Goal: Information Seeking & Learning: Learn about a topic

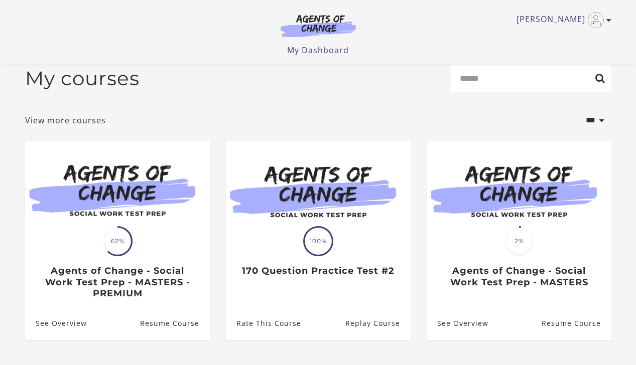
scroll to position [14, 0]
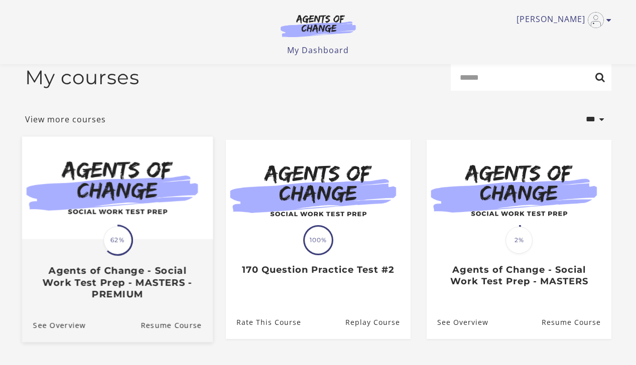
click at [172, 200] on img at bounding box center [117, 188] width 191 height 103
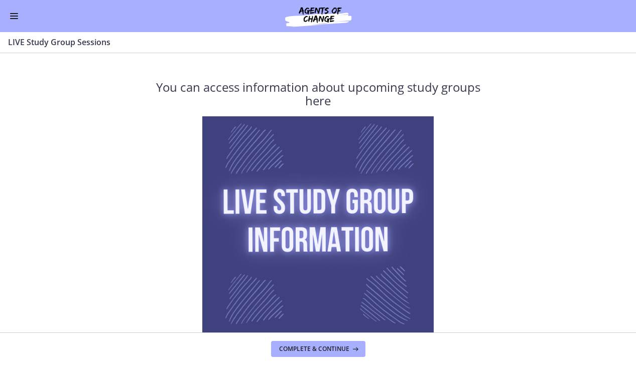
click at [18, 18] on button "Enable menu" at bounding box center [14, 16] width 12 height 12
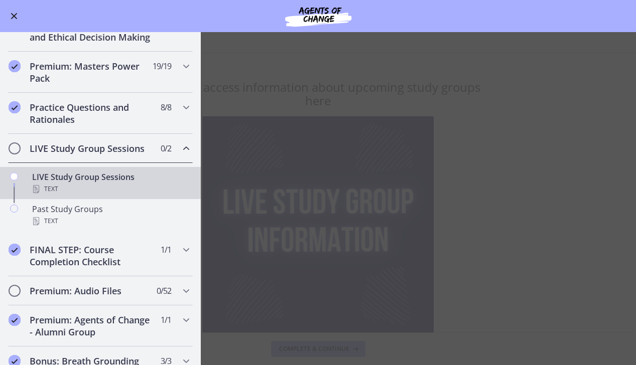
scroll to position [401, 0]
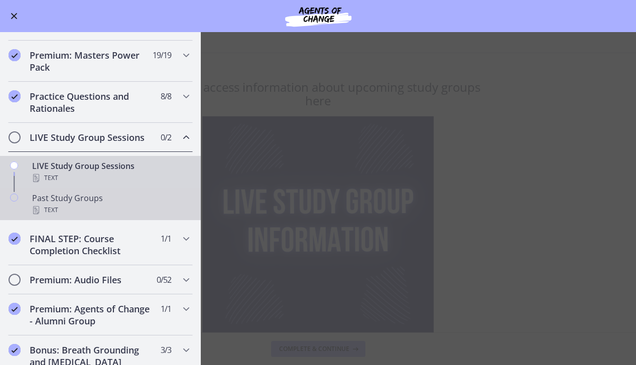
click at [122, 200] on div "Past Study Groups Text" at bounding box center [110, 204] width 157 height 24
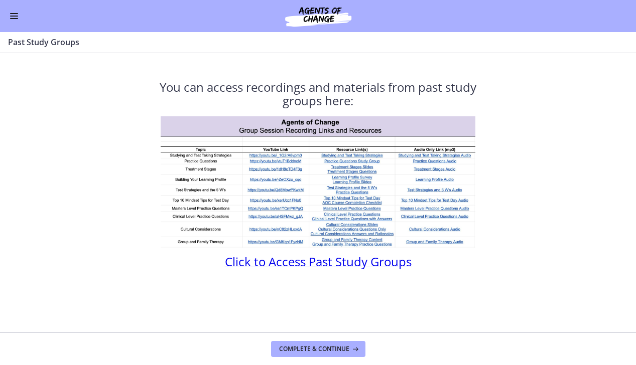
click at [310, 264] on span "Click to Access Past Study Groups" at bounding box center [318, 261] width 187 height 17
click at [13, 13] on button "Enable menu" at bounding box center [14, 16] width 12 height 12
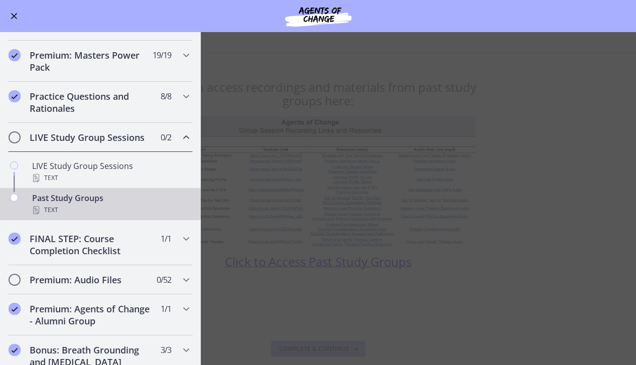
click at [183, 129] on div "LIVE Study Group Sessions 0 / 2 Completed" at bounding box center [100, 137] width 185 height 29
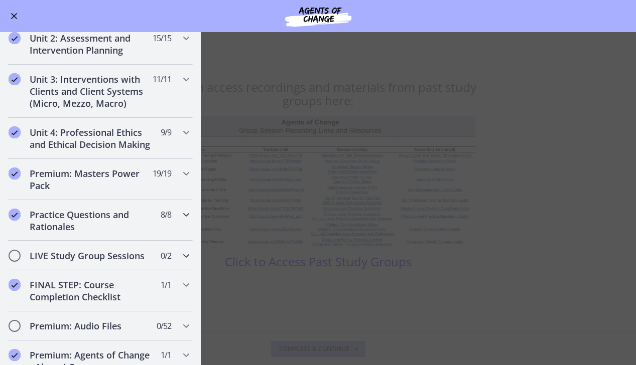
scroll to position [293, 0]
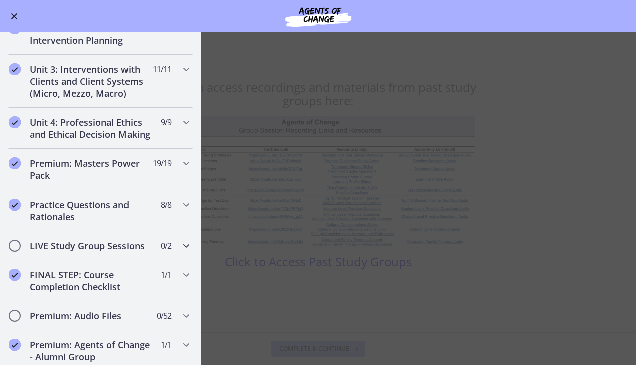
click at [181, 239] on div "LIVE Study Group Sessions 0 / 2 Completed" at bounding box center [100, 245] width 185 height 29
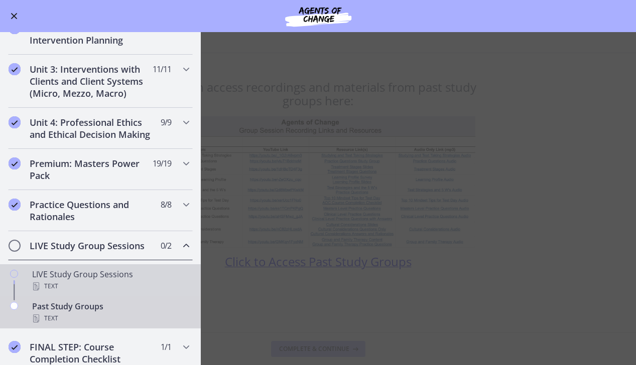
click at [18, 271] on div "Chapters" at bounding box center [14, 284] width 12 height 32
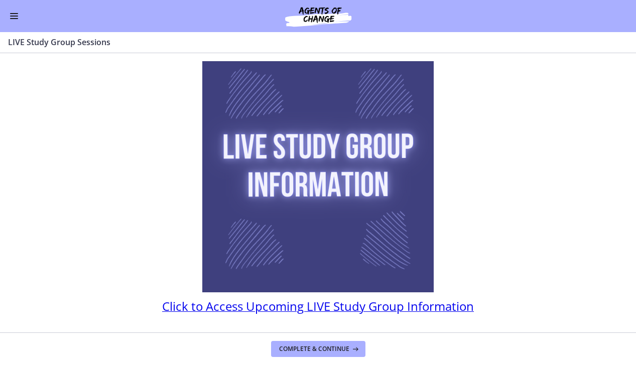
scroll to position [63, 0]
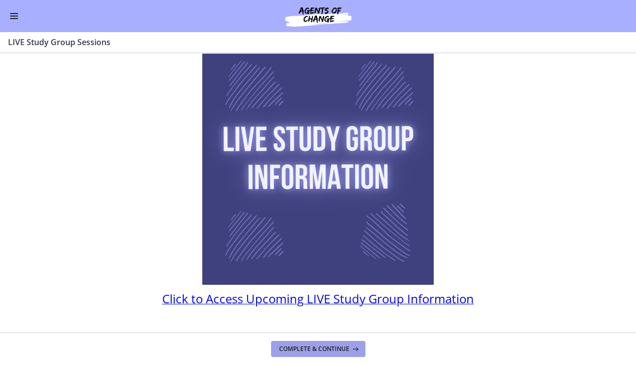
click at [307, 347] on span "Complete & continue" at bounding box center [314, 349] width 70 height 8
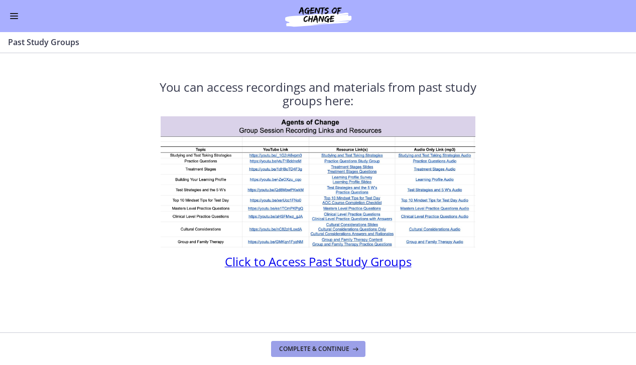
click at [293, 352] on span "Complete & continue" at bounding box center [314, 349] width 70 height 8
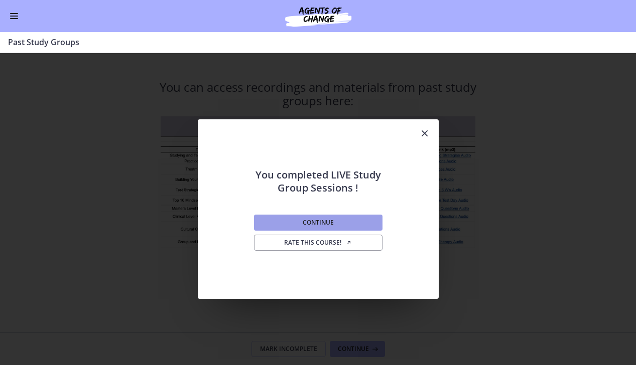
click at [352, 218] on button "Continue" at bounding box center [318, 223] width 128 height 16
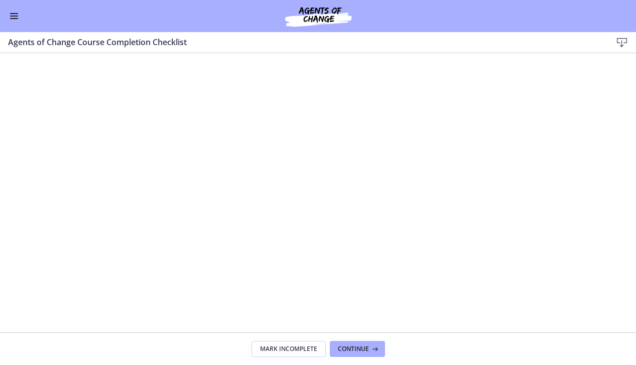
click at [15, 12] on button "Enable menu" at bounding box center [14, 16] width 12 height 12
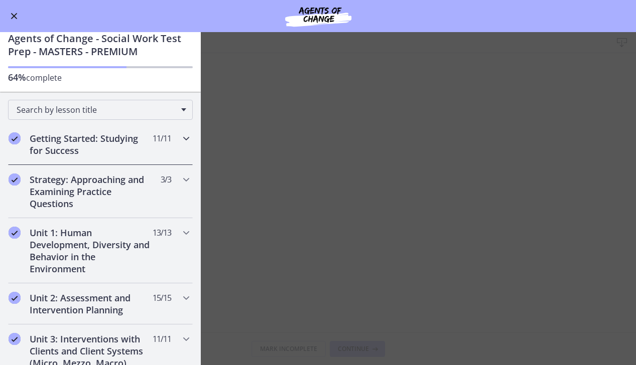
scroll to position [24, 0]
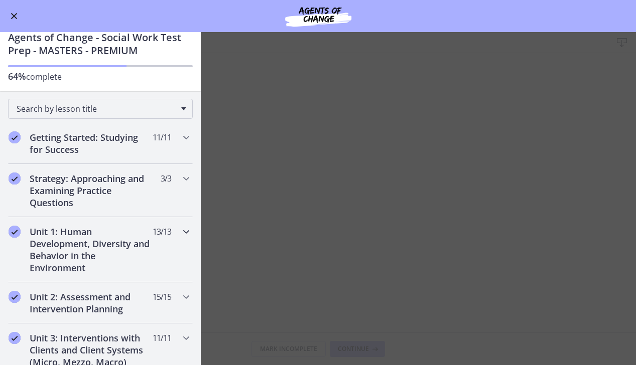
click at [180, 226] on icon "Chapters" at bounding box center [186, 232] width 12 height 12
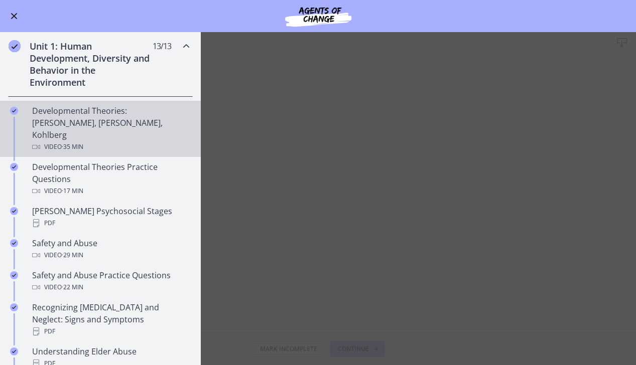
scroll to position [188, 0]
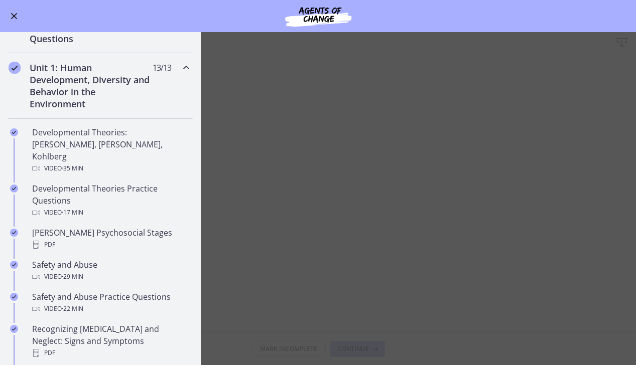
click at [184, 78] on div "Unit 1: Human Development, Diversity and Behavior in the Environment 13 / 13 Co…" at bounding box center [100, 85] width 185 height 65
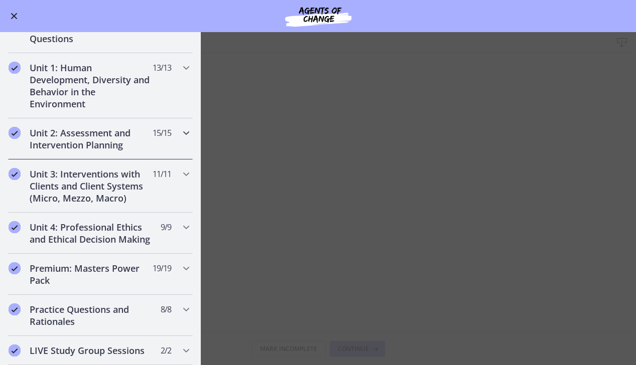
click at [181, 137] on icon "Chapters" at bounding box center [186, 133] width 12 height 12
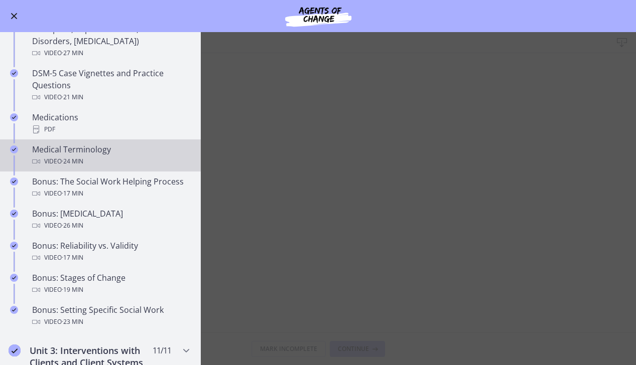
scroll to position [620, 0]
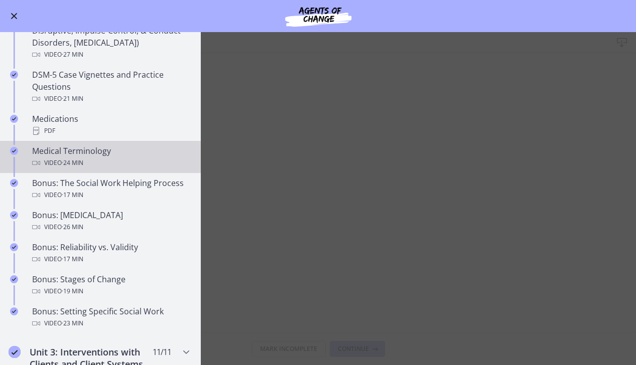
click at [113, 151] on div "Medical Terminology Video · 24 min" at bounding box center [110, 157] width 157 height 24
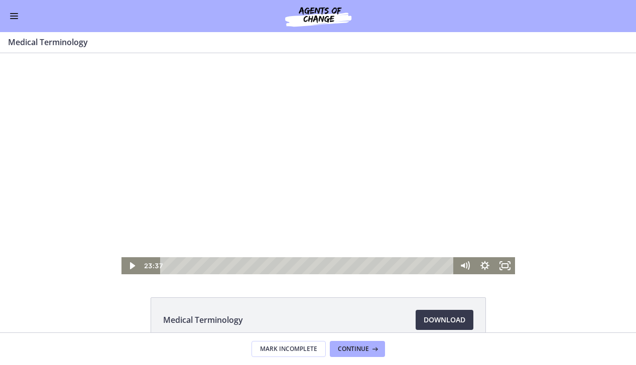
click at [168, 266] on div "Playbar" at bounding box center [309, 265] width 282 height 17
click at [129, 270] on icon "Play Video" at bounding box center [132, 265] width 20 height 17
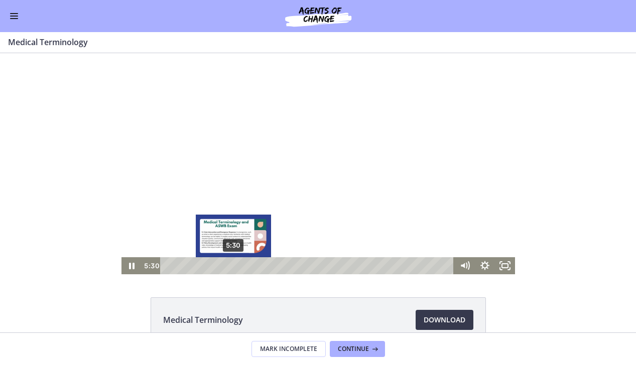
click at [233, 264] on div "5:30" at bounding box center [309, 265] width 282 height 17
click at [242, 267] on div "6:15" at bounding box center [309, 265] width 282 height 17
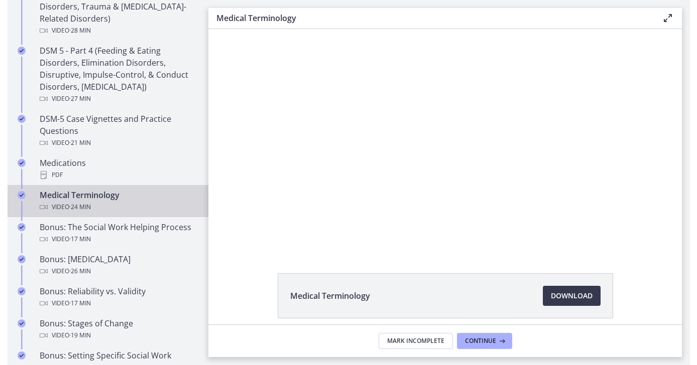
scroll to position [623, 0]
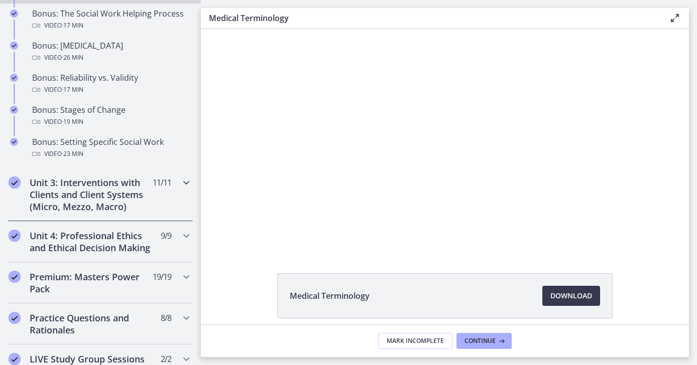
click at [176, 180] on div "Unit 3: Interventions with Clients and Client Systems (Micro, Mezzo, Macro) 11 …" at bounding box center [100, 194] width 185 height 53
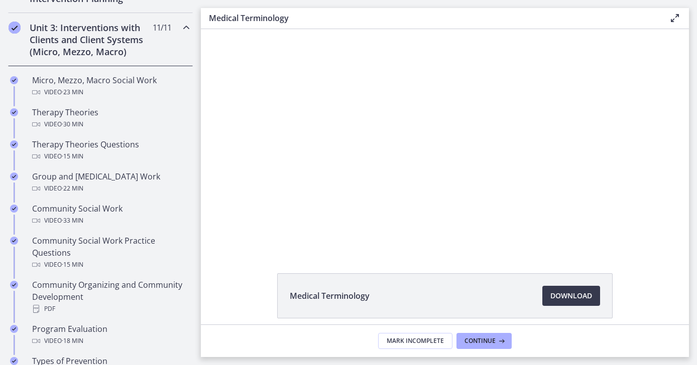
scroll to position [376, 0]
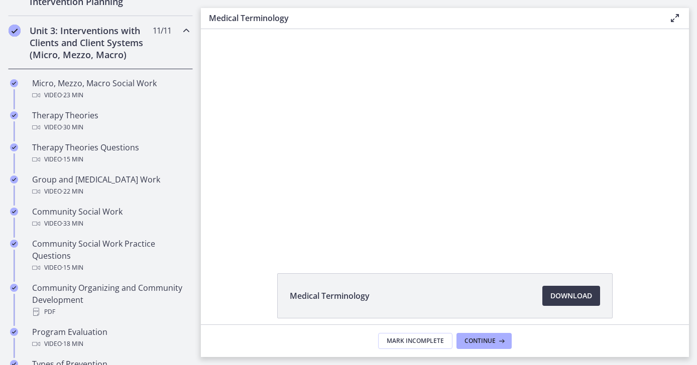
click at [185, 37] on div "Unit 3: Interventions with Clients and Client Systems (Micro, Mezzo, Macro) 11 …" at bounding box center [100, 42] width 185 height 53
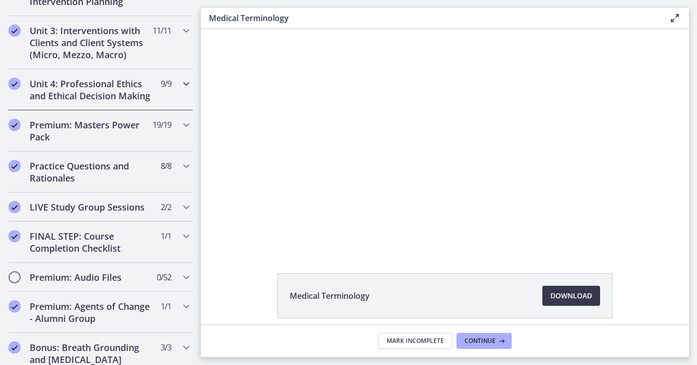
click at [183, 91] on div "Unit 4: Professional Ethics and Ethical Decision Making 9 / 9 Completed" at bounding box center [100, 89] width 185 height 41
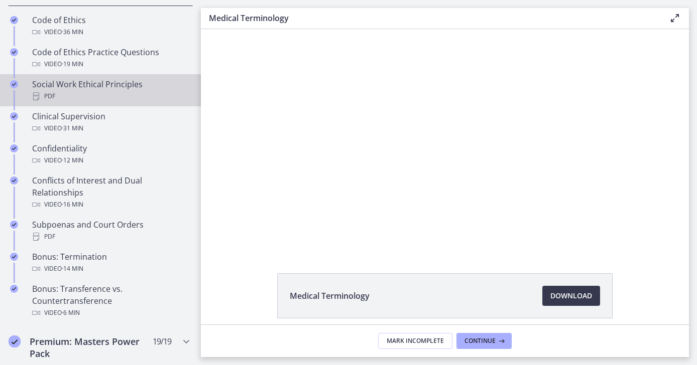
scroll to position [329, 0]
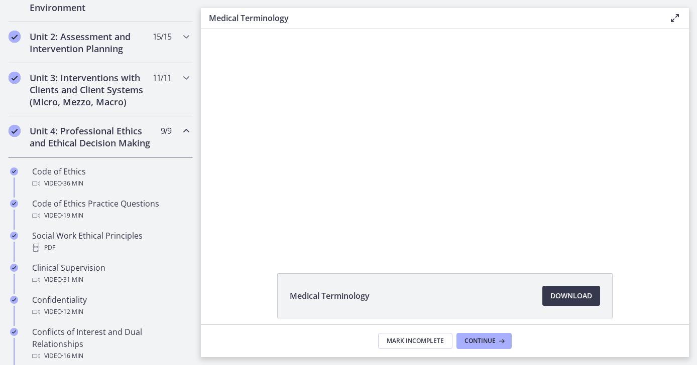
click at [182, 138] on div "Unit 4: Professional Ethics and Ethical Decision Making 9 / 9 Completed" at bounding box center [100, 136] width 185 height 41
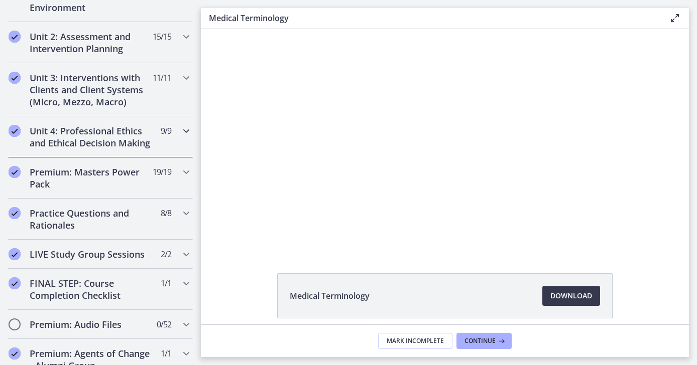
scroll to position [335, 0]
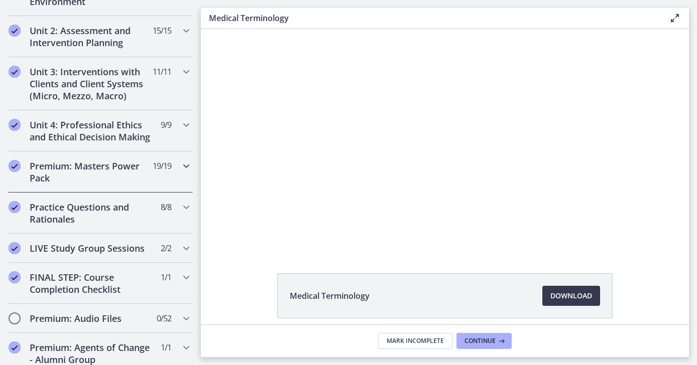
click at [180, 160] on icon "Chapters" at bounding box center [186, 166] width 12 height 12
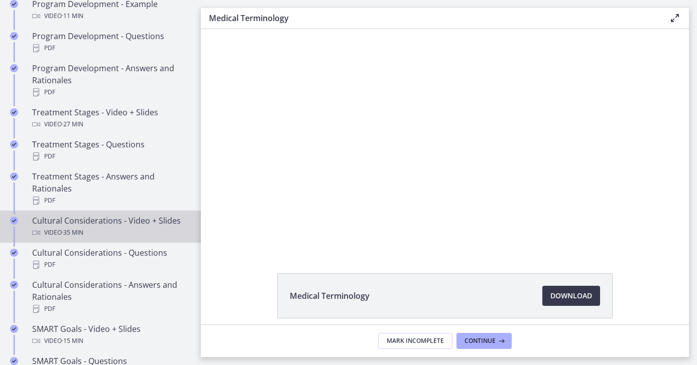
scroll to position [439, 0]
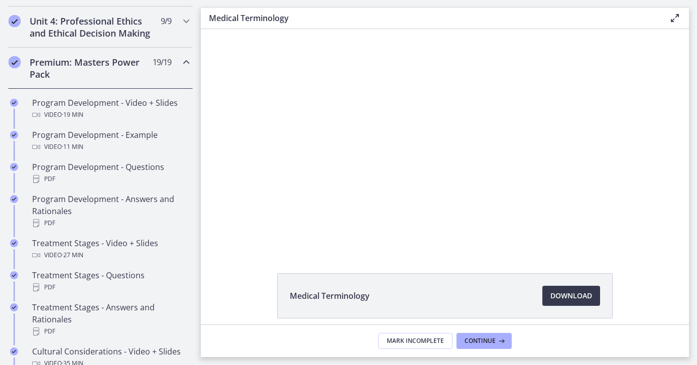
click at [184, 67] on icon "Chapters" at bounding box center [186, 62] width 12 height 12
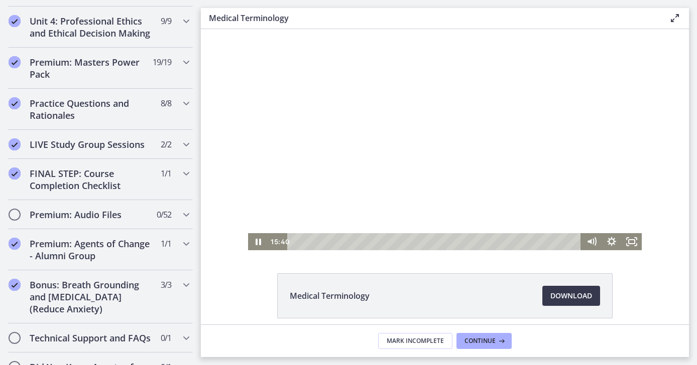
click at [548, 167] on div at bounding box center [444, 139] width 393 height 221
click at [469, 154] on div at bounding box center [444, 139] width 393 height 221
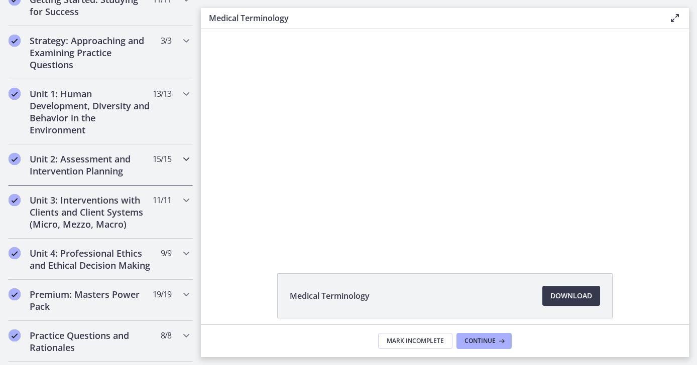
scroll to position [205, 0]
click at [185, 194] on div "Unit 3: Interventions with Clients and Client Systems (Micro, Mezzo, Macro) 11 …" at bounding box center [100, 213] width 185 height 53
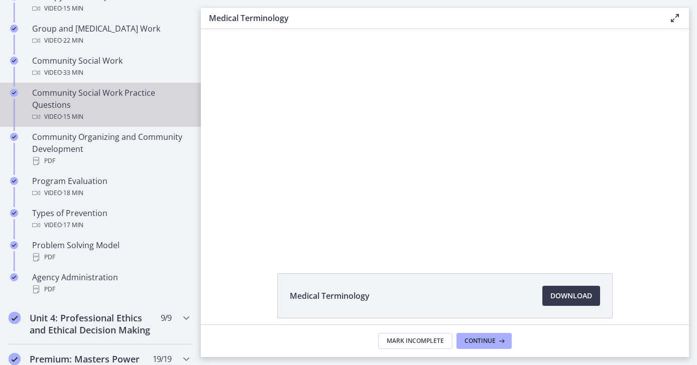
scroll to position [341, 0]
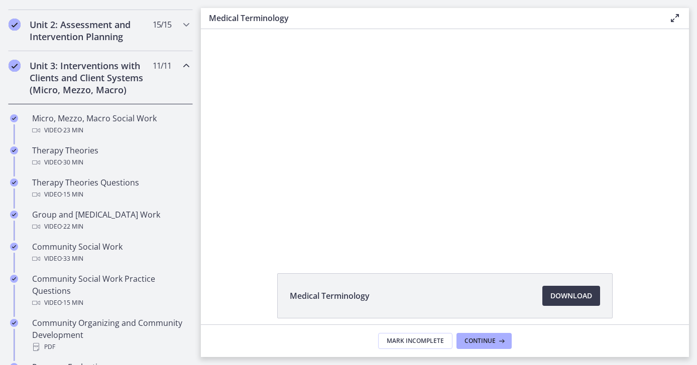
click at [179, 74] on div "Unit 3: Interventions with Clients and Client Systems (Micro, Mezzo, Macro) 11 …" at bounding box center [100, 77] width 185 height 53
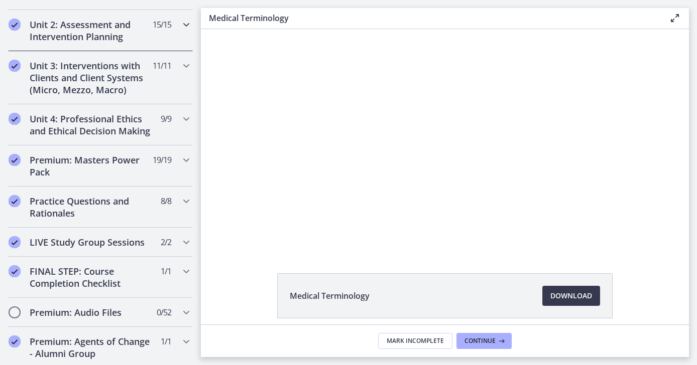
click at [163, 44] on div "Unit 2: Assessment and Intervention Planning 15 / 15 Completed" at bounding box center [100, 30] width 185 height 41
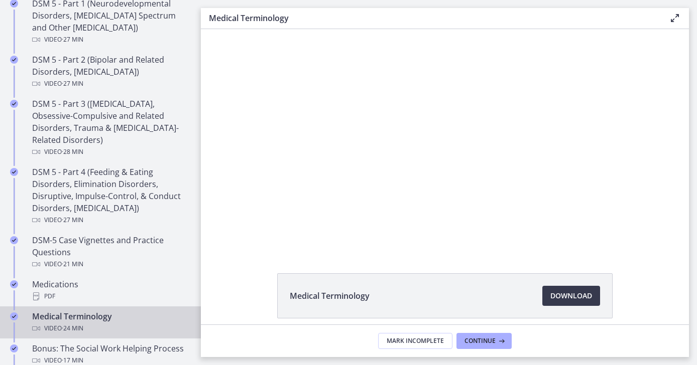
scroll to position [499, 0]
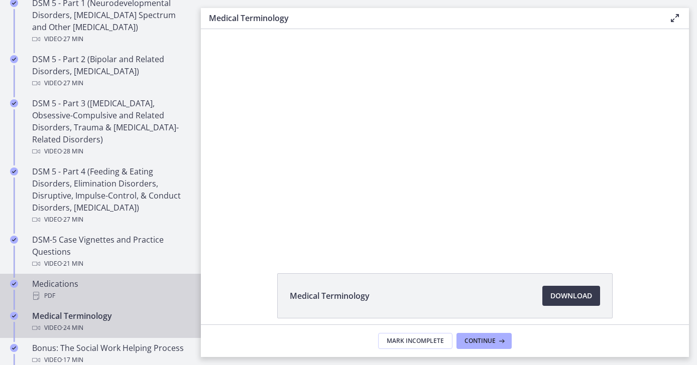
click at [103, 281] on div "Medications PDF" at bounding box center [110, 290] width 157 height 24
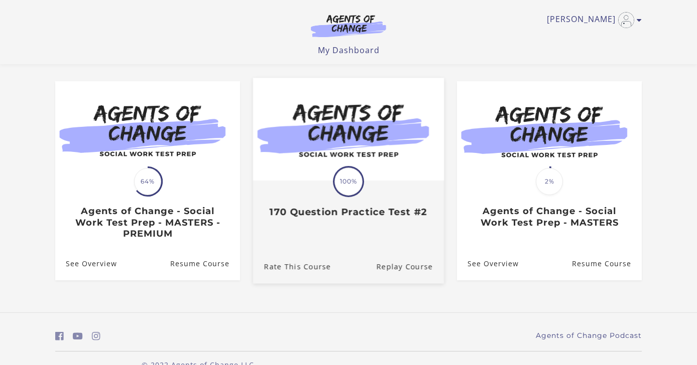
scroll to position [79, 0]
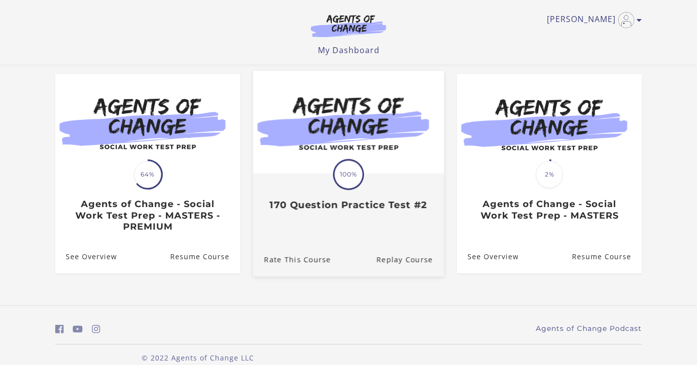
click at [366, 231] on div "Translation missing: en.liquid.partials.dashboard_course_card.progress_descript…" at bounding box center [348, 174] width 191 height 206
click at [349, 197] on div "Translation missing: en.liquid.partials.dashboard_course_card.progress_descript…" at bounding box center [348, 193] width 191 height 37
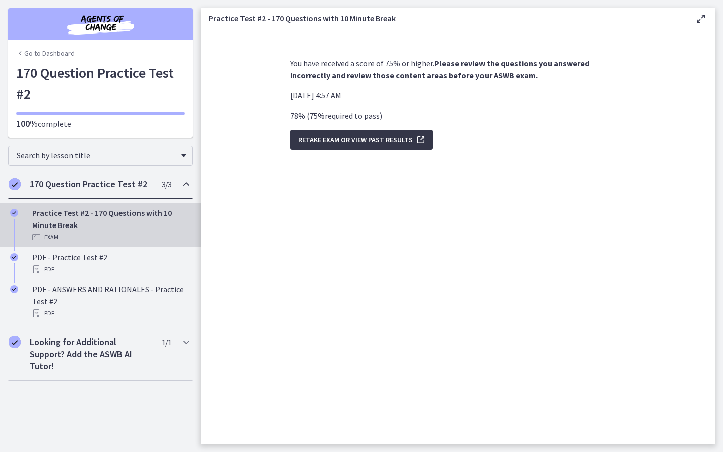
click at [340, 139] on span "Retake Exam OR View Past Results" at bounding box center [355, 139] width 114 height 12
